Goal: Task Accomplishment & Management: Manage account settings

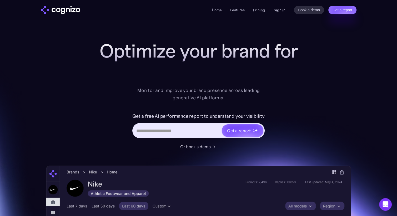
drag, startPoint x: 0, startPoint y: 0, endPoint x: 282, endPoint y: 10, distance: 281.9
click at [282, 10] on link "Sign in" at bounding box center [280, 10] width 12 height 6
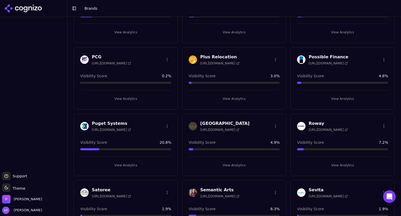
scroll to position [790, 0]
click at [273, 122] on html "Support Support Toggle theme Theme [PERSON_NAME] Tower Toggle Sidebar Brands Cr…" at bounding box center [200, 108] width 401 height 216
click at [261, 144] on div "Delete Brand" at bounding box center [260, 143] width 31 height 8
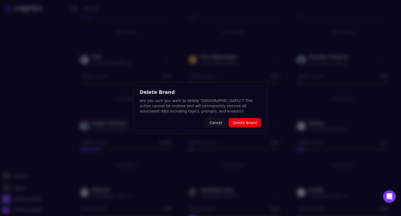
click at [255, 121] on button "Delete Brand" at bounding box center [245, 122] width 33 height 9
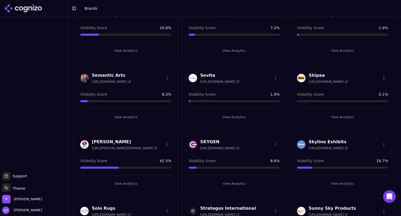
scroll to position [906, 0]
